Goal: Find specific page/section: Find specific page/section

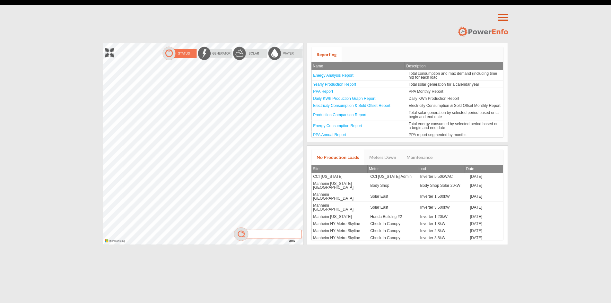
click at [252, 55] on img at bounding box center [249, 53] width 35 height 14
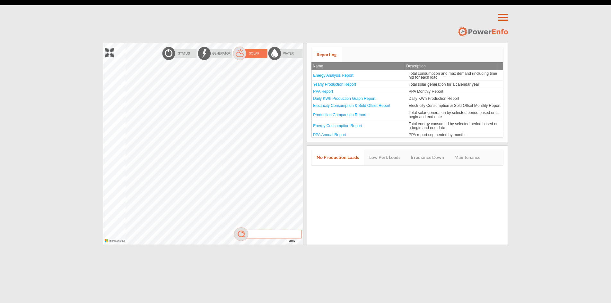
click at [103, 43] on div at bounding box center [103, 43] width 0 height 0
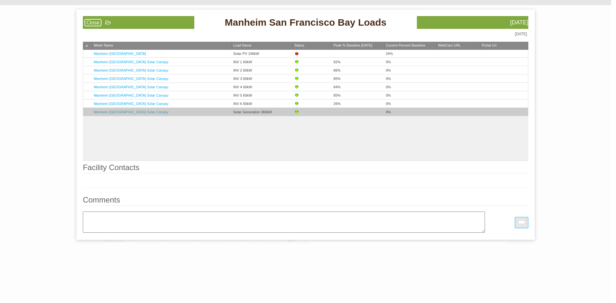
click at [131, 112] on link "Manheim [GEOGRAPHIC_DATA] Solar Canopy" at bounding box center [131, 112] width 75 height 4
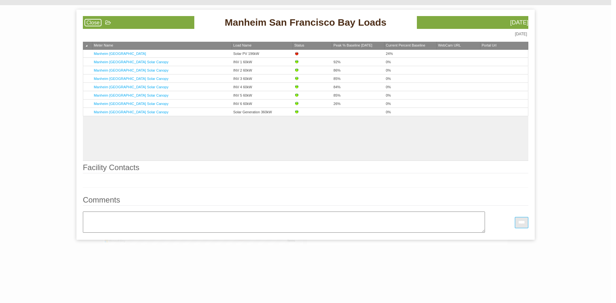
click at [253, 141] on div "Manheim [GEOGRAPHIC_DATA] Solar PV 196kW 24% [GEOGRAPHIC_DATA] [GEOGRAPHIC_DATA…" at bounding box center [305, 105] width 445 height 111
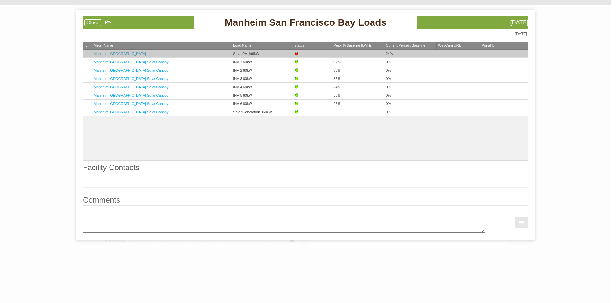
click at [125, 53] on link "Manheim [GEOGRAPHIC_DATA]" at bounding box center [120, 54] width 52 height 4
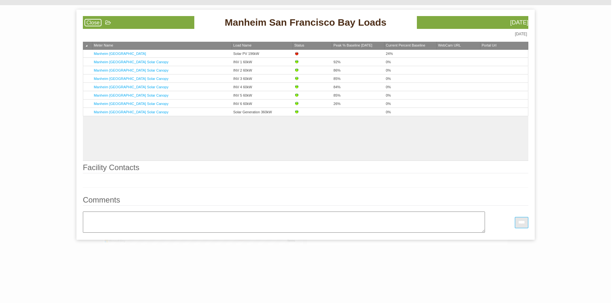
click at [92, 24] on link "Close" at bounding box center [92, 22] width 17 height 7
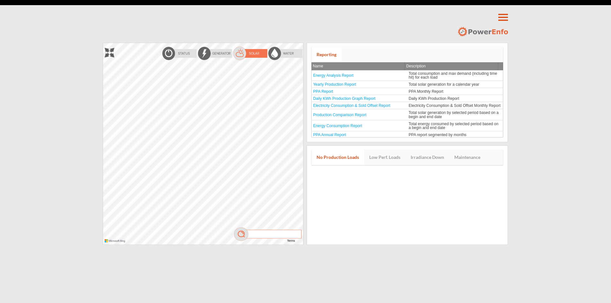
click at [181, 52] on img at bounding box center [179, 53] width 35 height 14
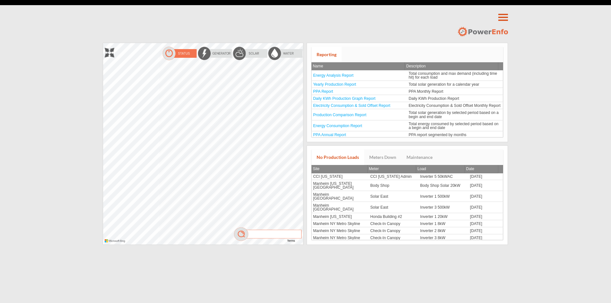
click at [103, 43] on div at bounding box center [103, 43] width 0 height 0
